Goal: Transaction & Acquisition: Obtain resource

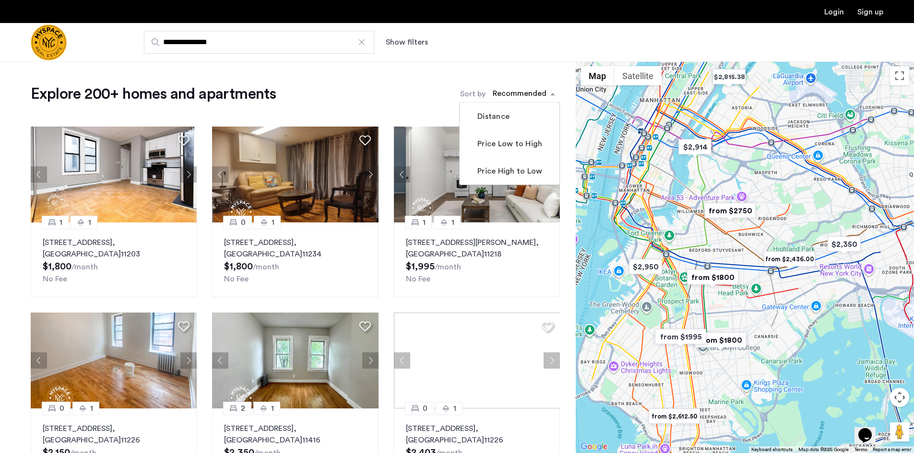
click at [549, 93] on span "sort-apartment" at bounding box center [554, 94] width 12 height 12
click at [523, 147] on label "Price Low to High" at bounding box center [508, 144] width 67 height 12
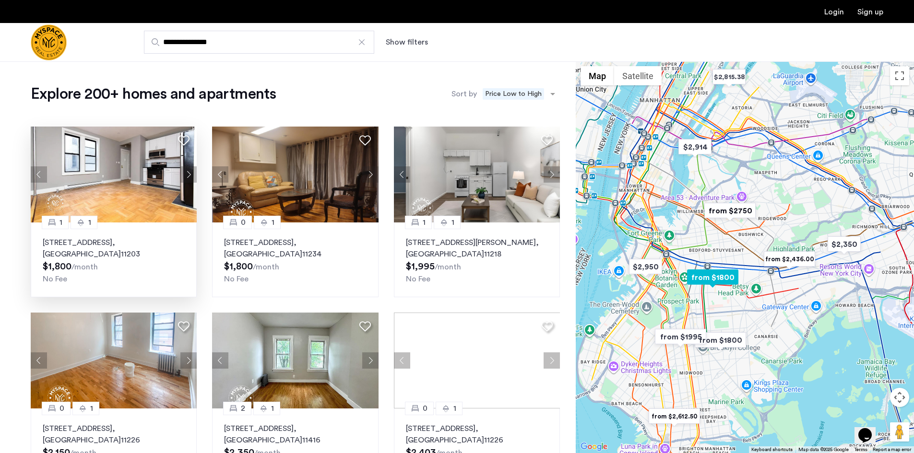
click at [118, 201] on img at bounding box center [114, 175] width 166 height 96
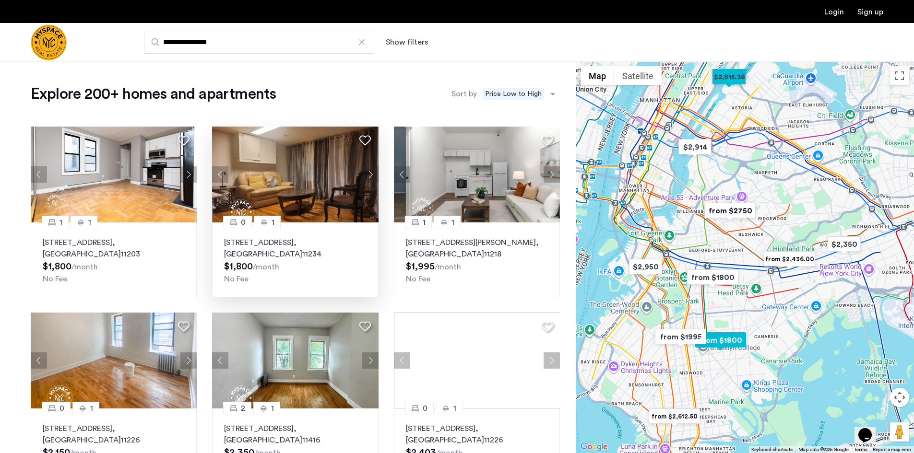
click at [310, 263] on div "1032 East 59th Street, Unit 1, Brooklyn , NY 11234 $1,800 /month No Fee" at bounding box center [295, 261] width 142 height 48
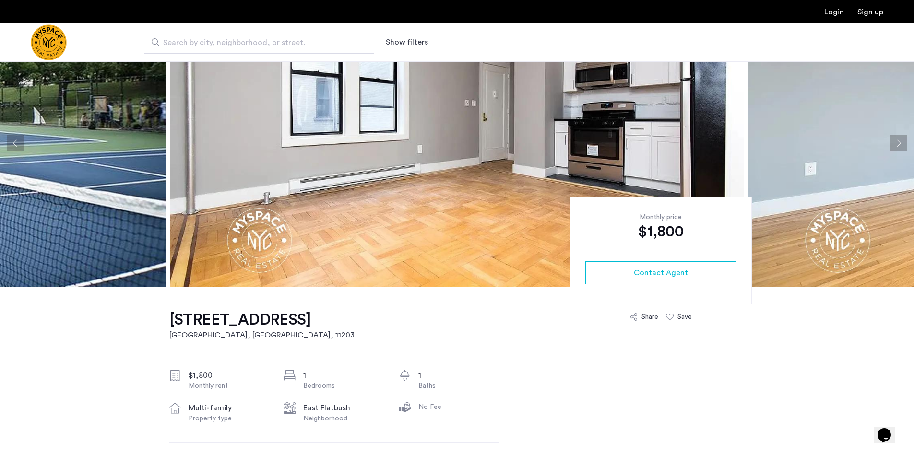
scroll to position [192, 0]
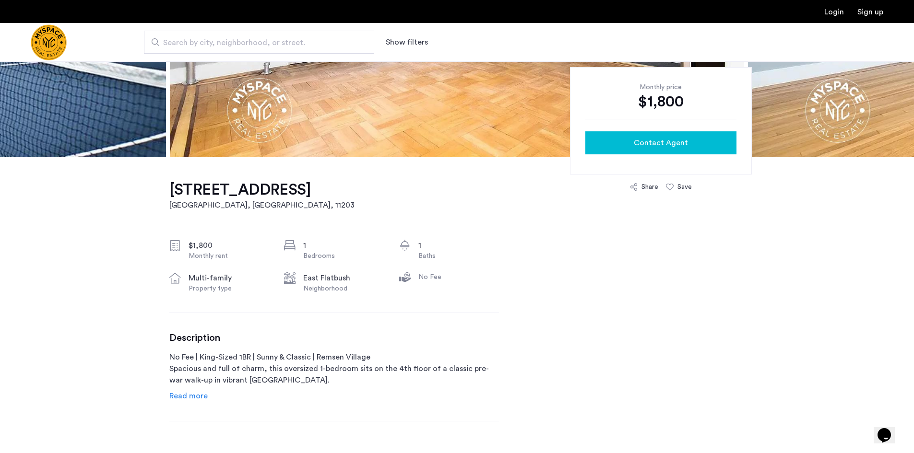
click at [670, 142] on span "Contact Agent" at bounding box center [661, 143] width 54 height 12
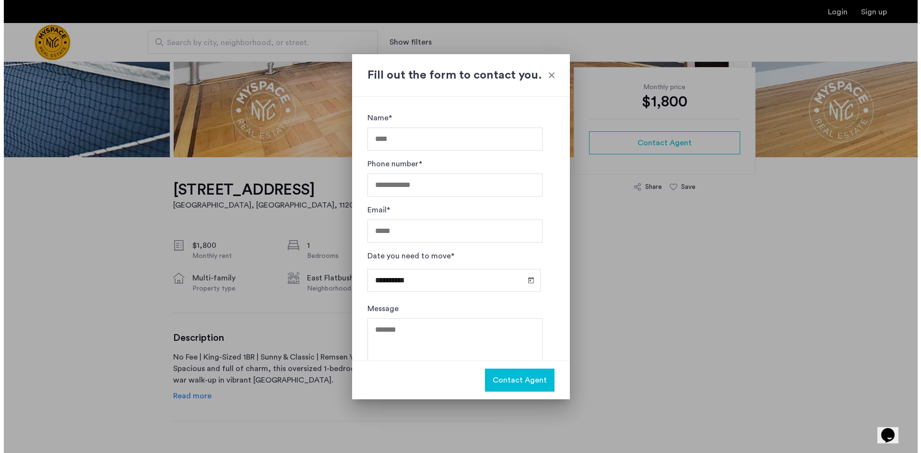
scroll to position [0, 0]
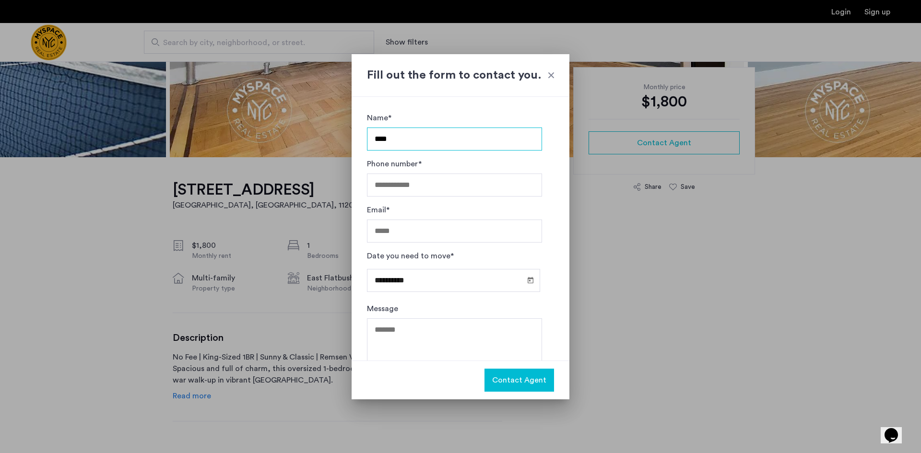
type input "****"
drag, startPoint x: 380, startPoint y: 186, endPoint x: 389, endPoint y: 190, distance: 9.7
click at [380, 186] on input "Phone number*" at bounding box center [454, 185] width 175 height 23
type input "**********"
click at [469, 232] on input "Email*" at bounding box center [454, 231] width 175 height 23
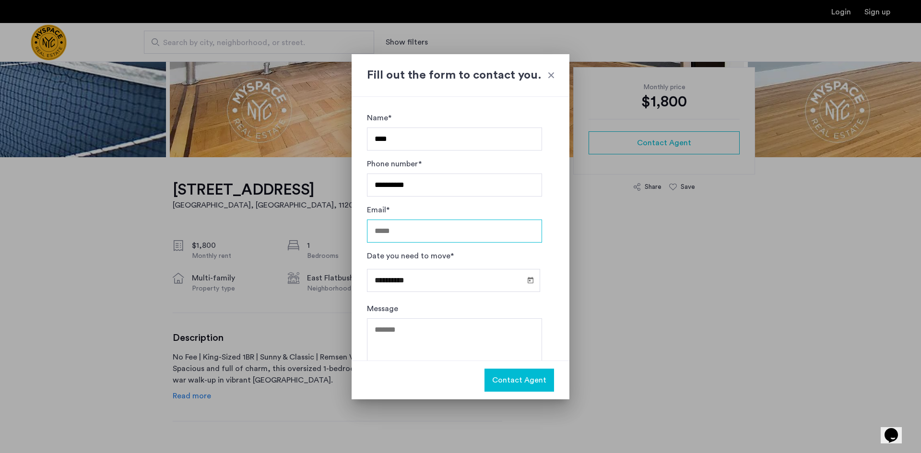
type input "**********"
click at [529, 279] on span "Open calendar" at bounding box center [530, 280] width 23 height 23
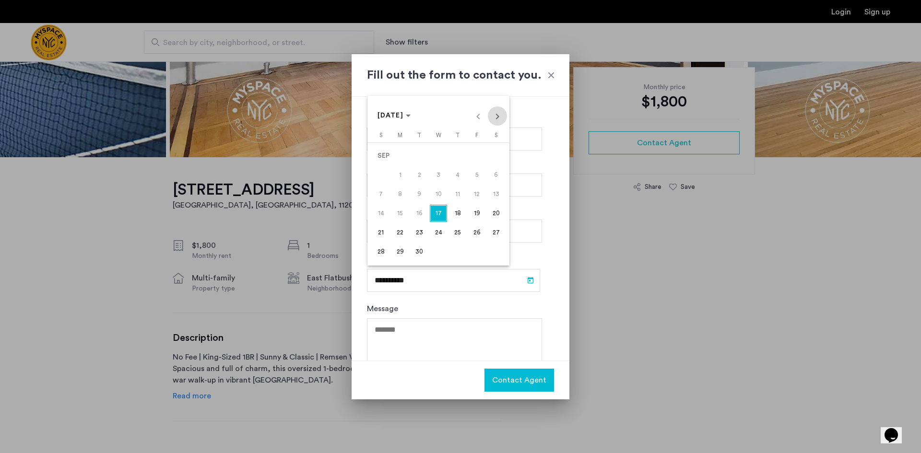
click at [500, 114] on span "Next month" at bounding box center [497, 116] width 19 height 19
click at [443, 161] on span "1" at bounding box center [438, 155] width 17 height 17
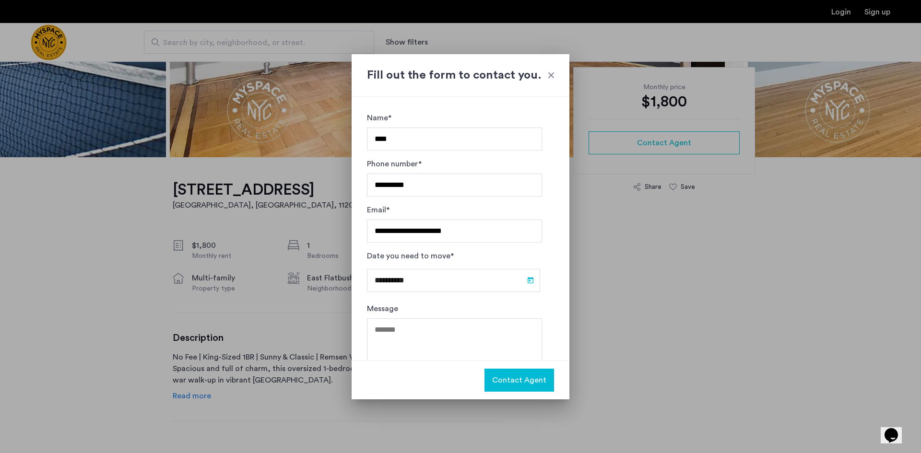
type input "**********"
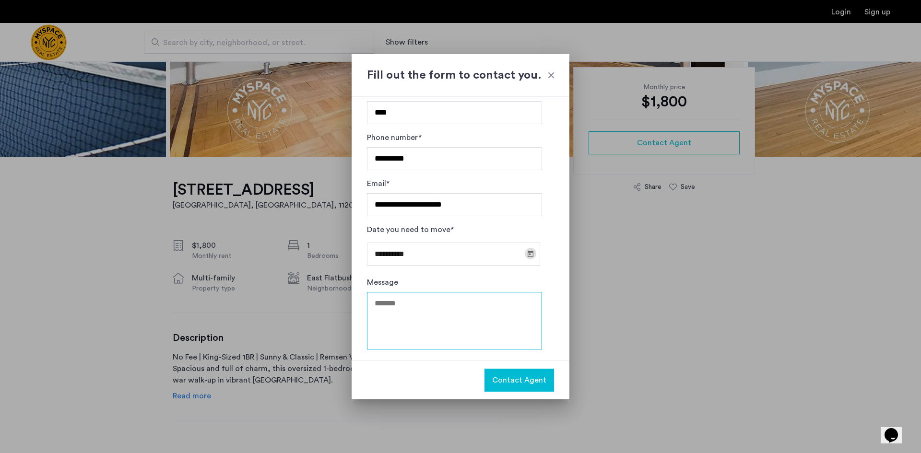
click at [448, 316] on textarea "Message" at bounding box center [454, 321] width 175 height 58
type textarea "**********"
click at [529, 371] on button "Contact Agent" at bounding box center [520, 380] width 70 height 23
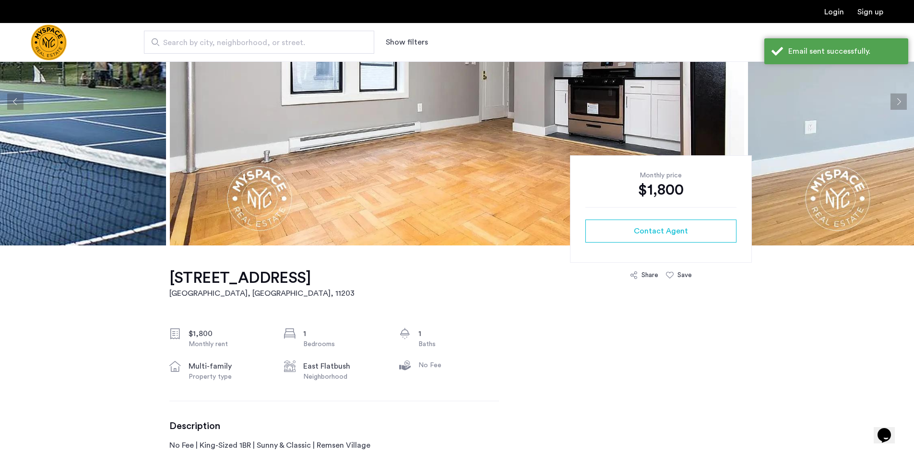
scroll to position [0, 0]
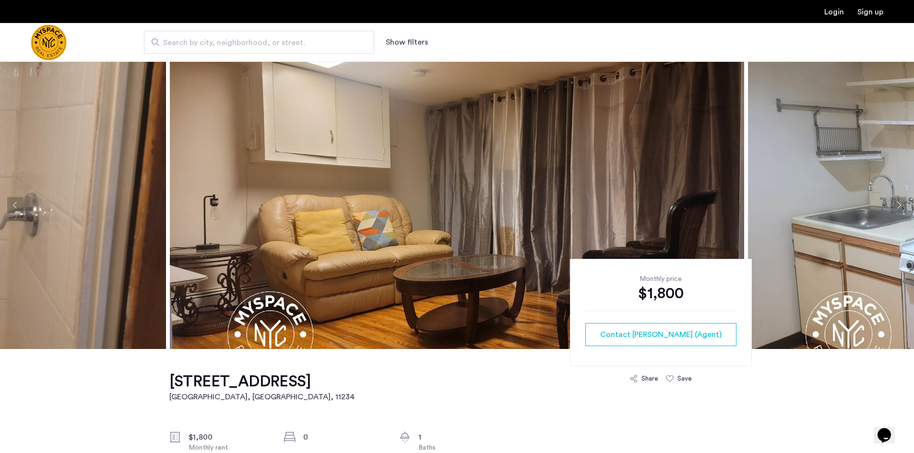
click at [900, 204] on button "Next apartment" at bounding box center [898, 205] width 16 height 16
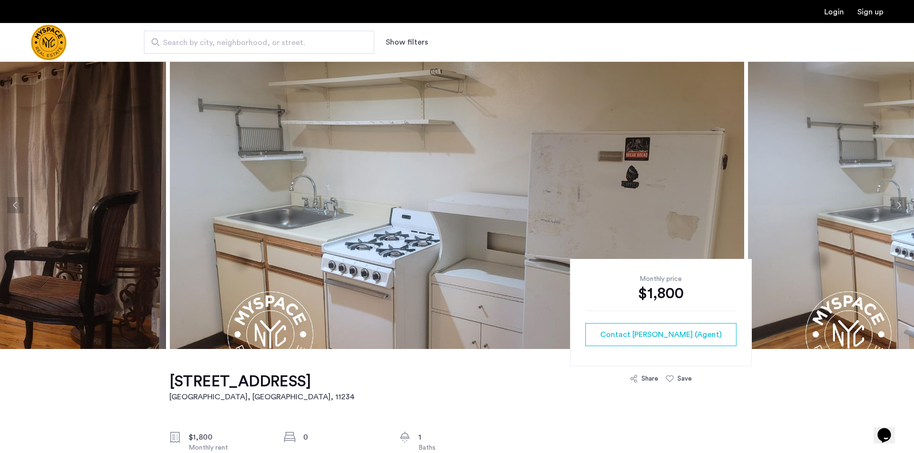
click at [900, 204] on button "Next apartment" at bounding box center [898, 205] width 16 height 16
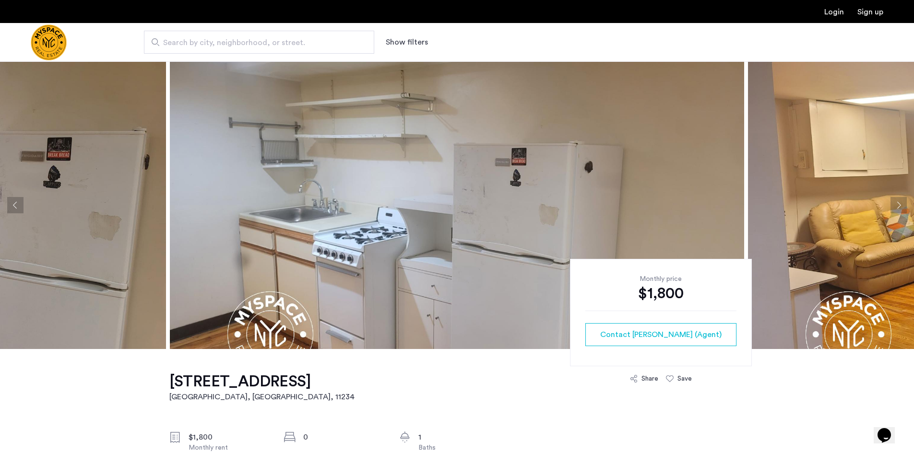
click at [900, 204] on button "Next apartment" at bounding box center [898, 205] width 16 height 16
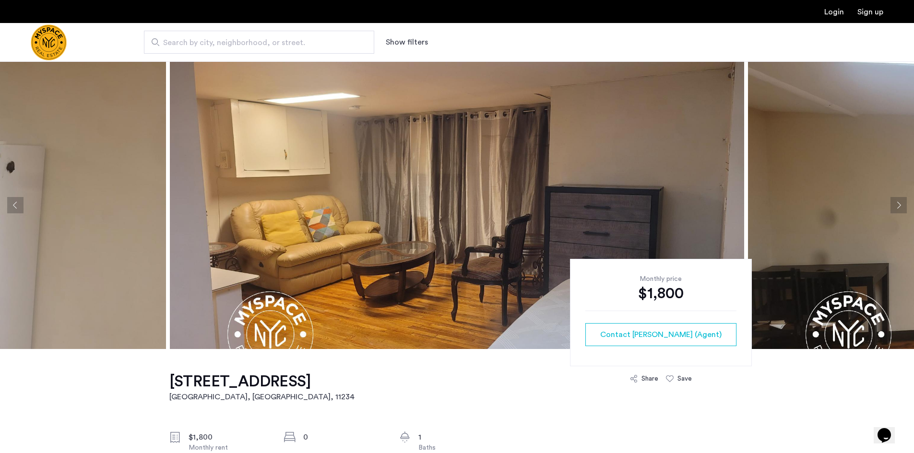
click at [900, 204] on button "Next apartment" at bounding box center [898, 205] width 16 height 16
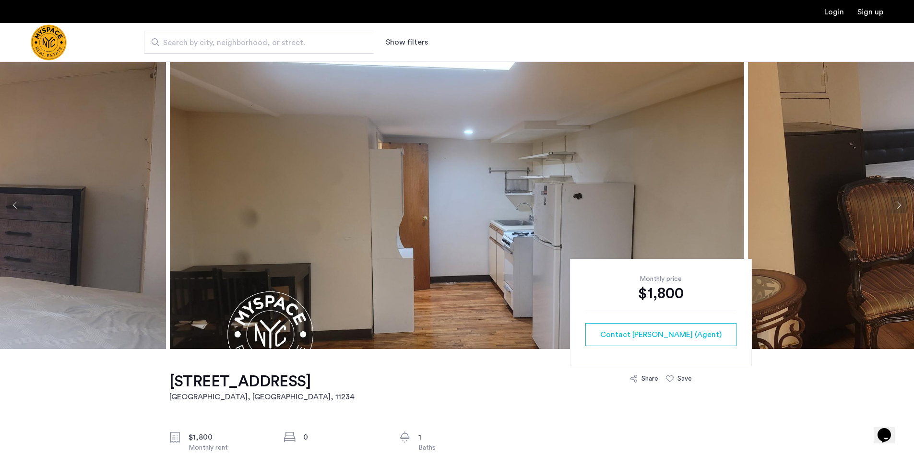
click at [900, 204] on button "Next apartment" at bounding box center [898, 205] width 16 height 16
